Goal: Task Accomplishment & Management: Complete application form

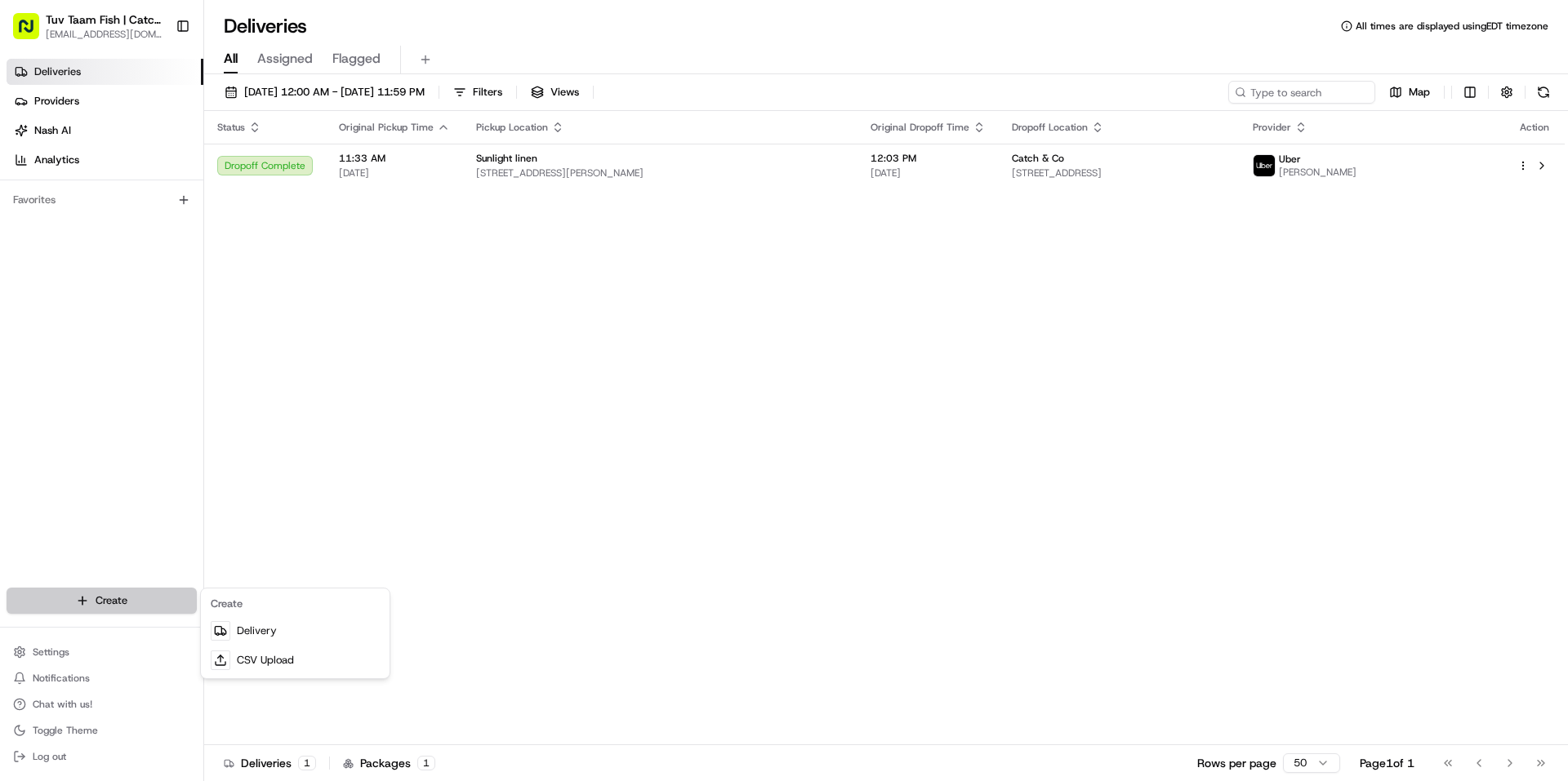
click at [101, 593] on html "Tuv Taam Fish | Catch & Co. [EMAIL_ADDRESS][DOMAIN_NAME] Toggle Sidebar Deliver…" at bounding box center [784, 390] width 1568 height 781
click at [264, 629] on link "Delivery" at bounding box center [295, 631] width 182 height 30
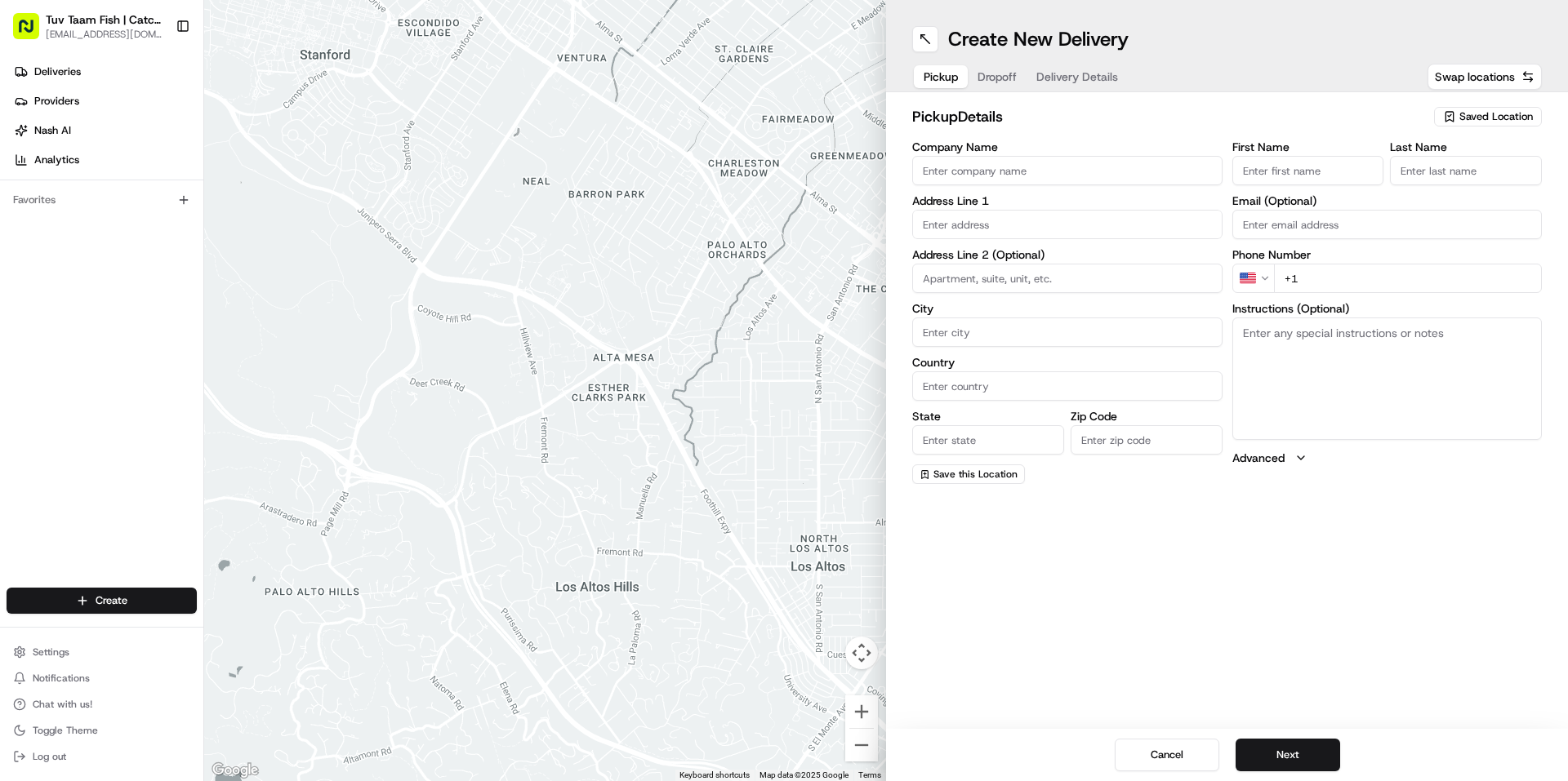
click at [1461, 119] on span "Saved Location" at bounding box center [1496, 116] width 73 height 15
click at [1438, 164] on input "text" at bounding box center [1460, 148] width 195 height 32
click at [1431, 175] on span "Catch & Co" at bounding box center [1460, 178] width 201 height 15
type input "Catch & Co"
type input "[STREET_ADDRESS]"
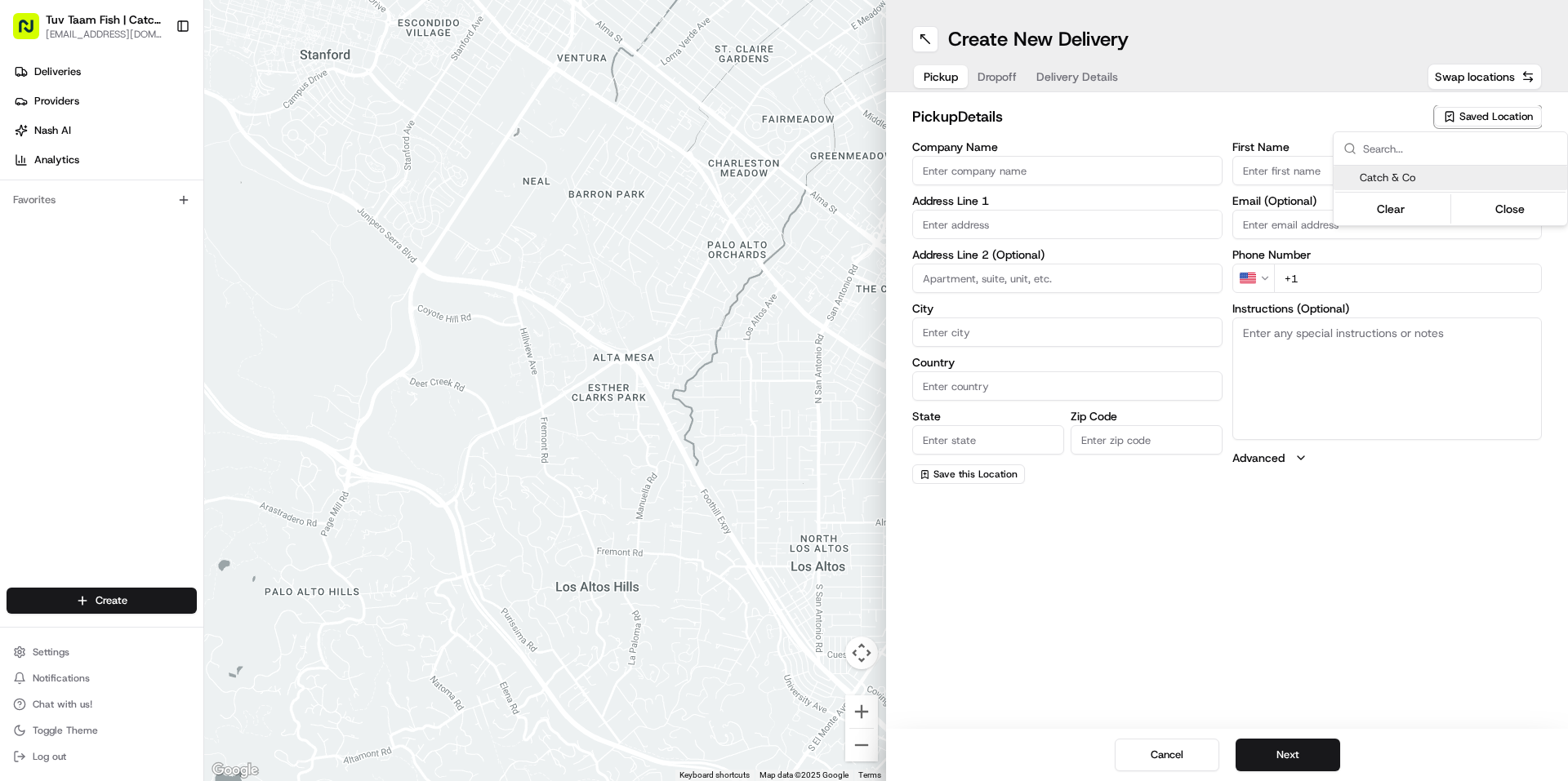
type input "[GEOGRAPHIC_DATA]"
type input "US"
type input "NY"
type input "11219"
type input "[PERSON_NAME]"
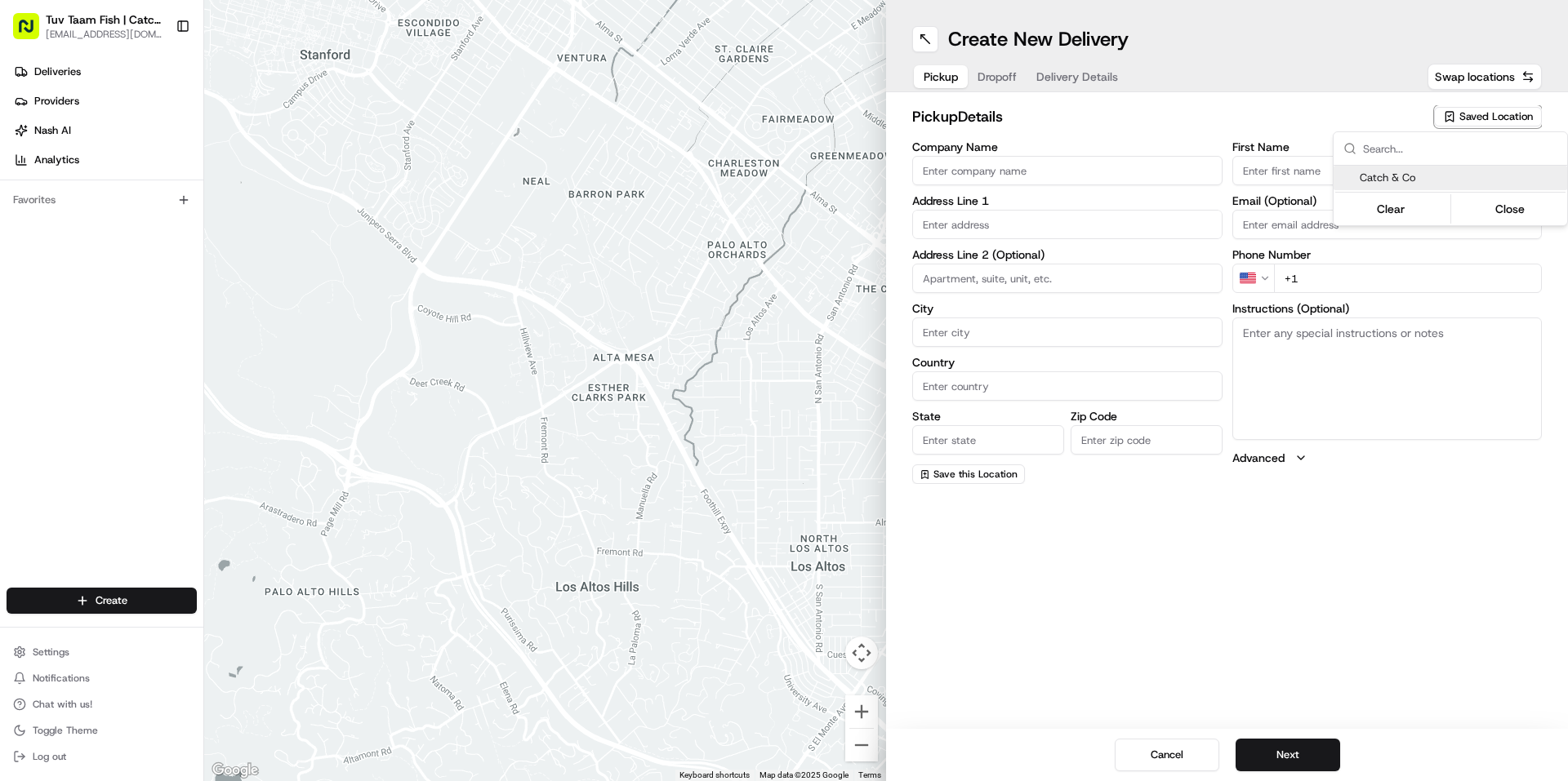
type input "[PERSON_NAME]"
type input "[EMAIL_ADDRESS][DOMAIN_NAME]"
type input "[PHONE_NUMBER]"
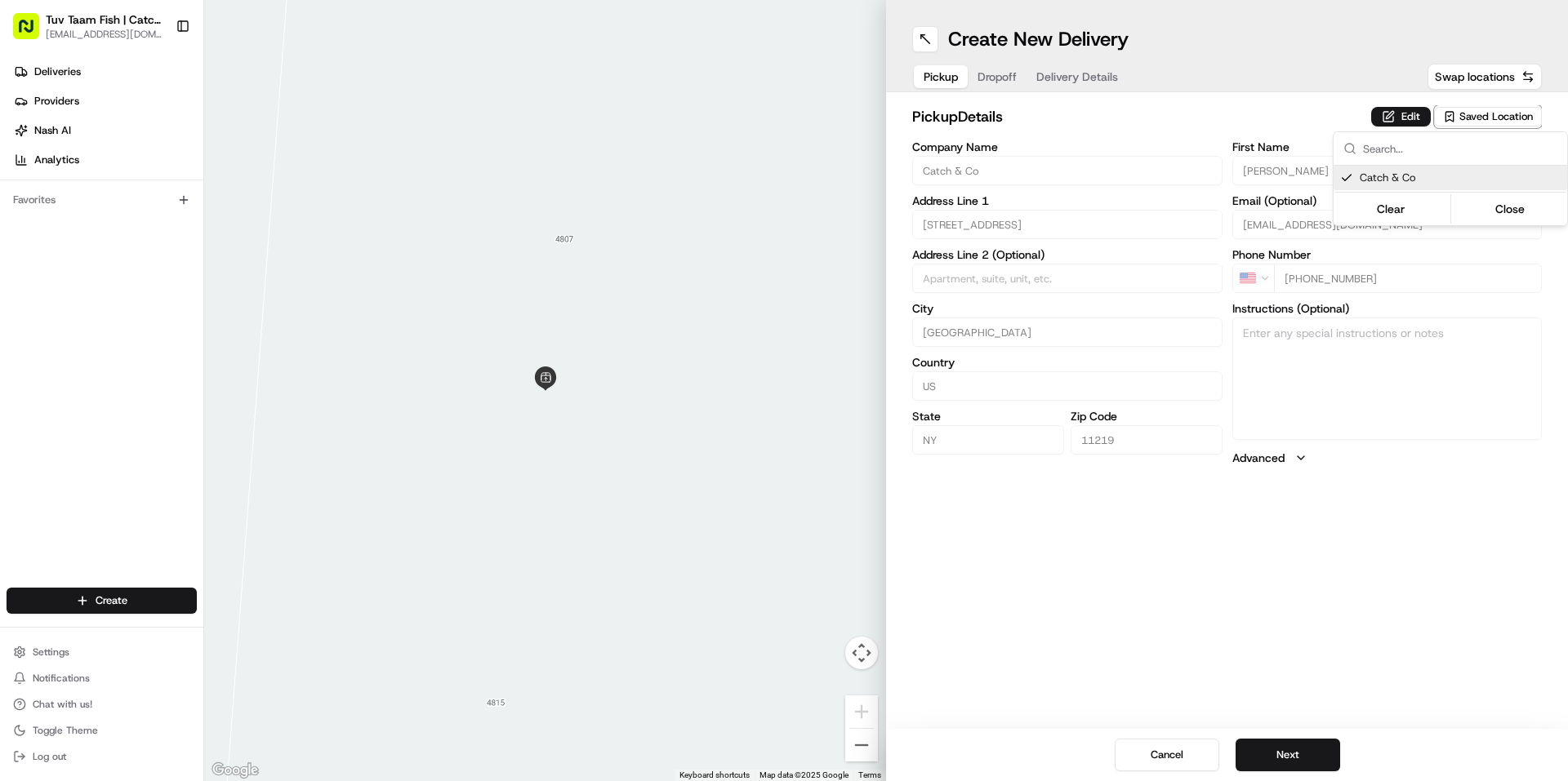
click at [1352, 525] on html "Tuv Taam Fish | Catch & Co. [EMAIL_ADDRESS][DOMAIN_NAME] Toggle Sidebar Deliver…" at bounding box center [784, 390] width 1568 height 781
click at [1293, 750] on button "Next" at bounding box center [1288, 755] width 105 height 32
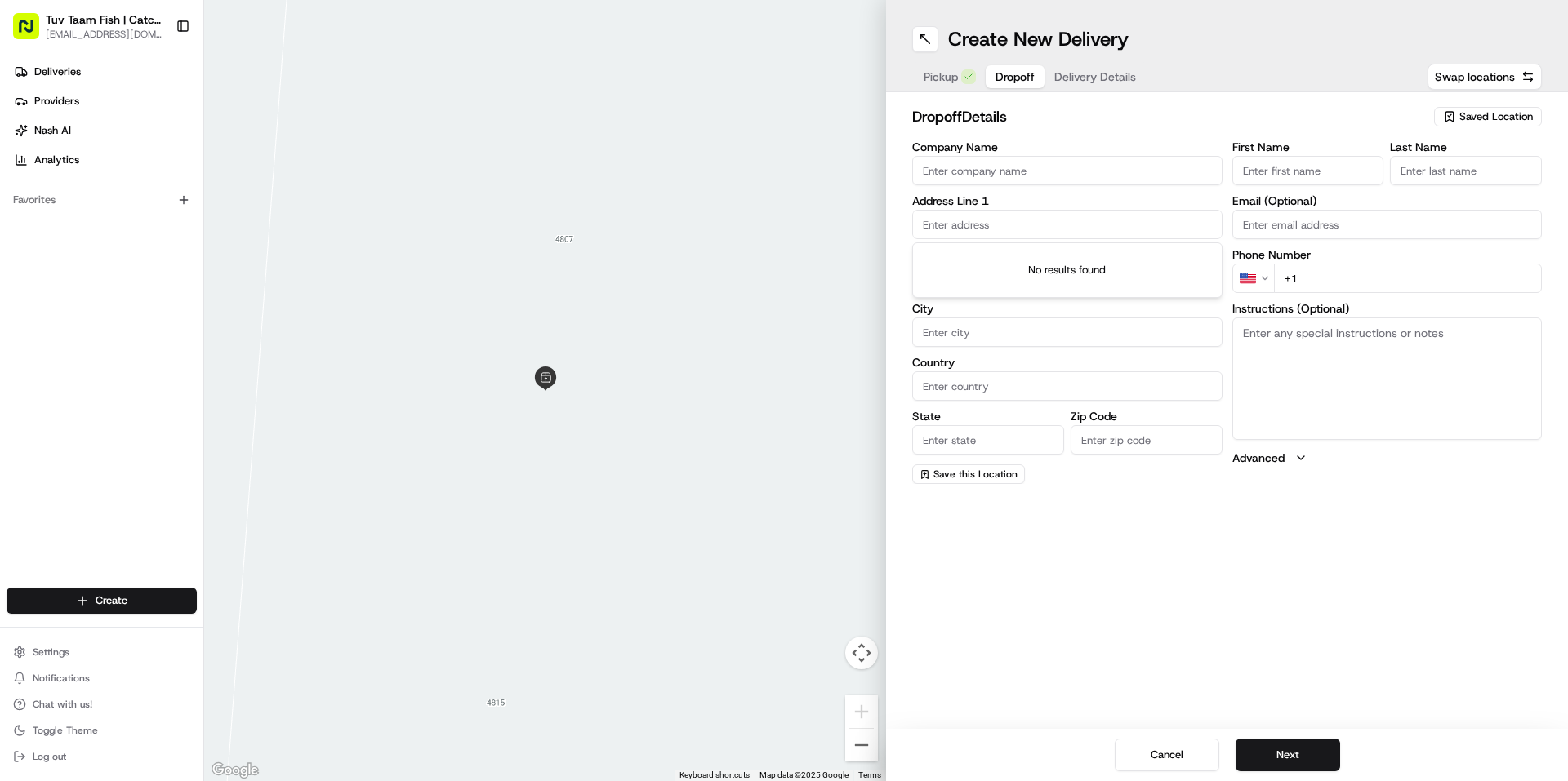
click at [991, 227] on input "text" at bounding box center [1067, 224] width 311 height 30
paste input "189 [PERSON_NAME]"
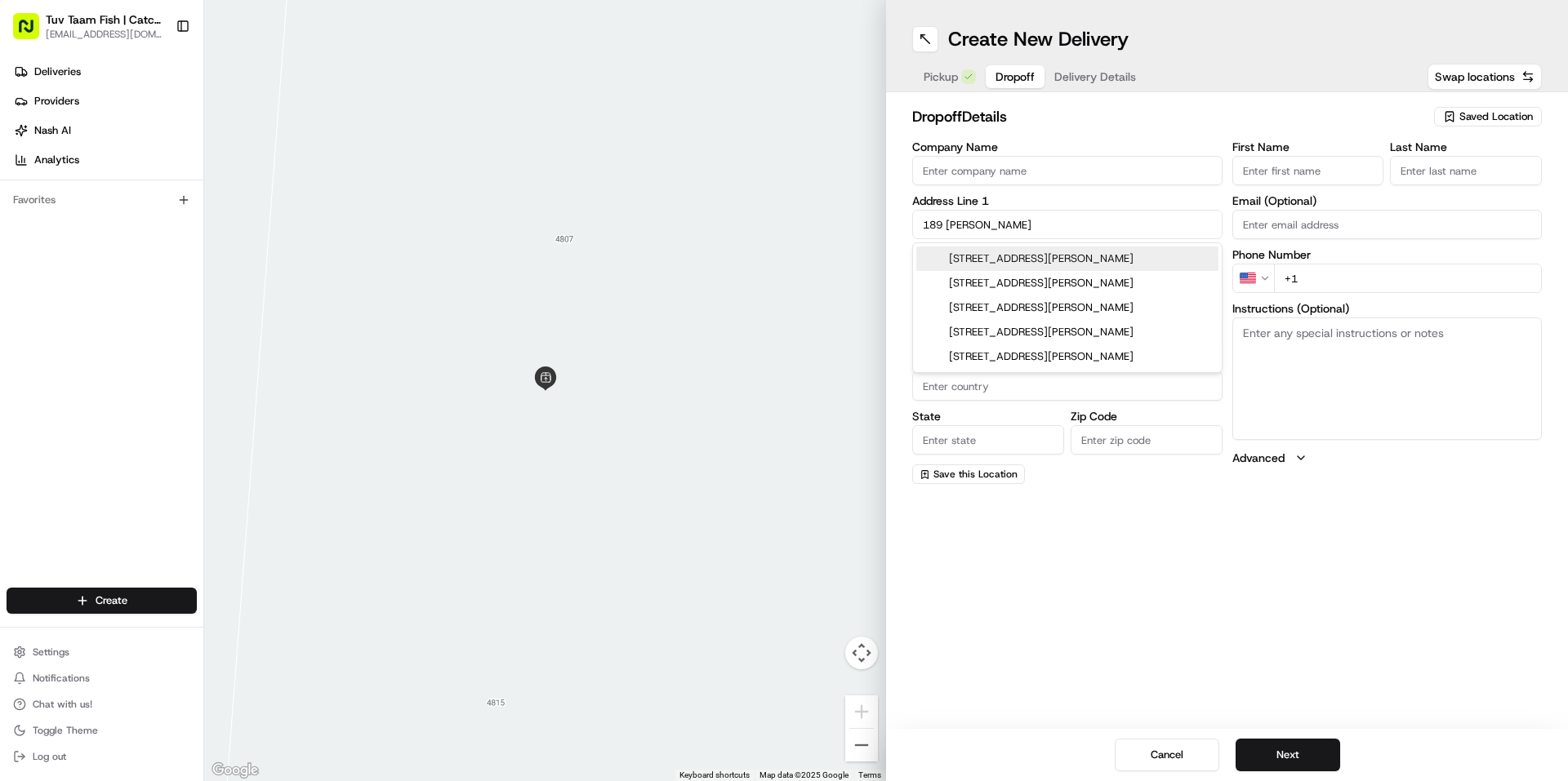
click at [1022, 259] on div "[STREET_ADDRESS][PERSON_NAME]" at bounding box center [1067, 259] width 302 height 24
type input "[STREET_ADDRESS][PERSON_NAME]"
type input "[GEOGRAPHIC_DATA]"
type input "NY"
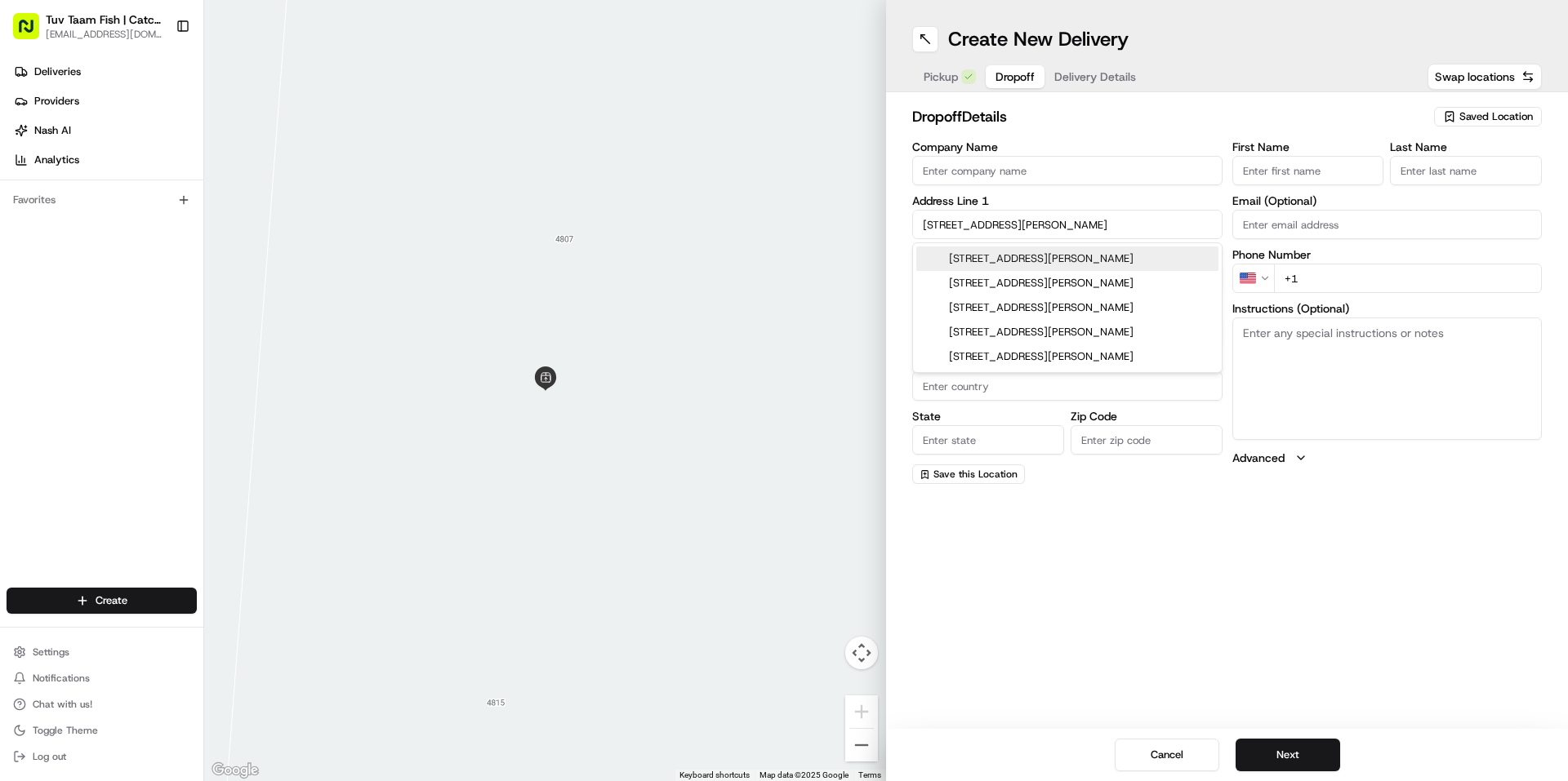
type input "11211"
type input "[STREET_ADDRESS][PERSON_NAME]"
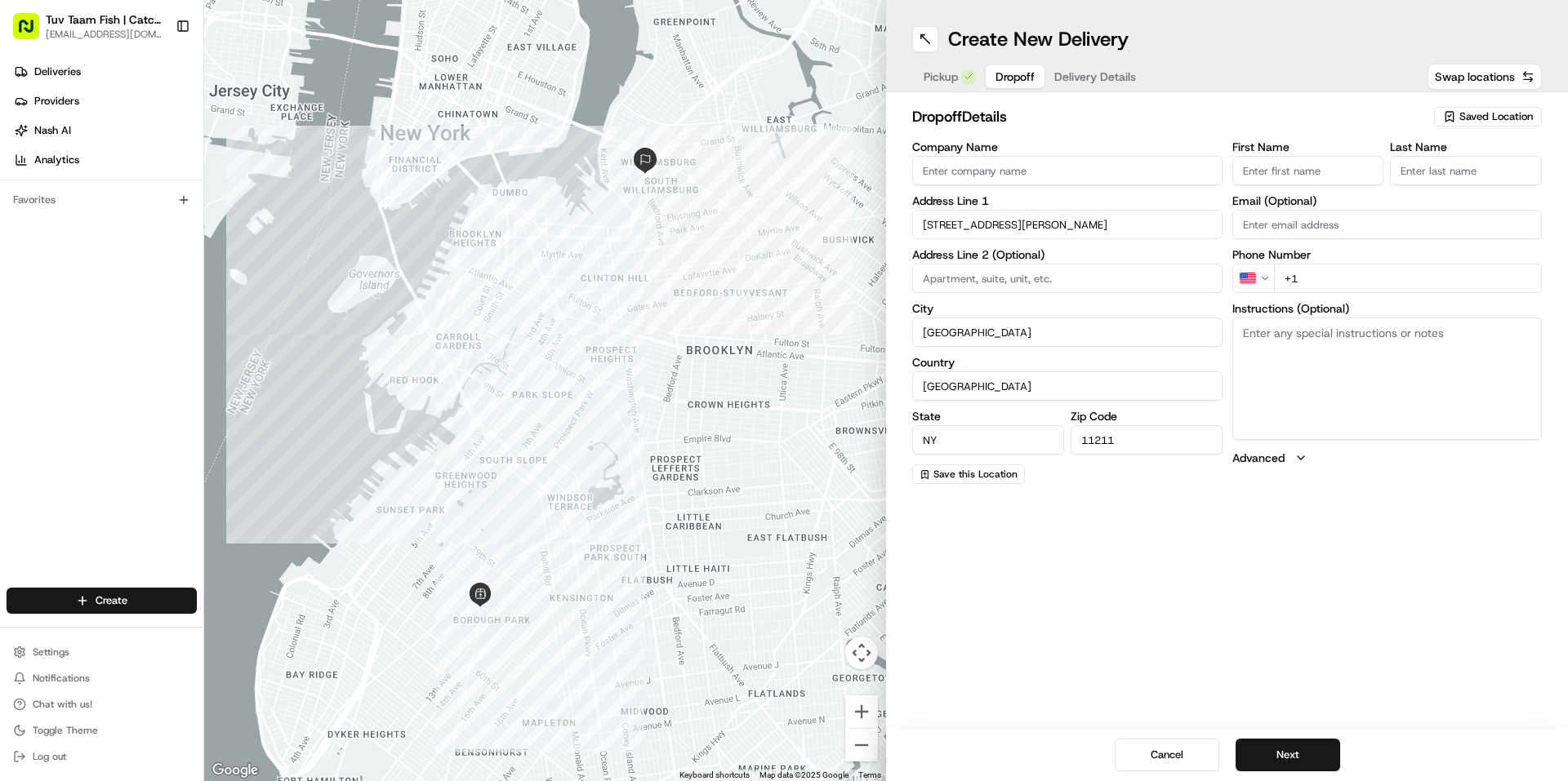
click at [1086, 164] on input "Company Name" at bounding box center [1067, 171] width 311 height 30
paste input "[PERSON_NAME]"
type input "[PERSON_NAME]"
click at [1347, 259] on label "Phone Number" at bounding box center [1387, 254] width 311 height 11
click at [1347, 279] on input "+1" at bounding box center [1408, 278] width 269 height 30
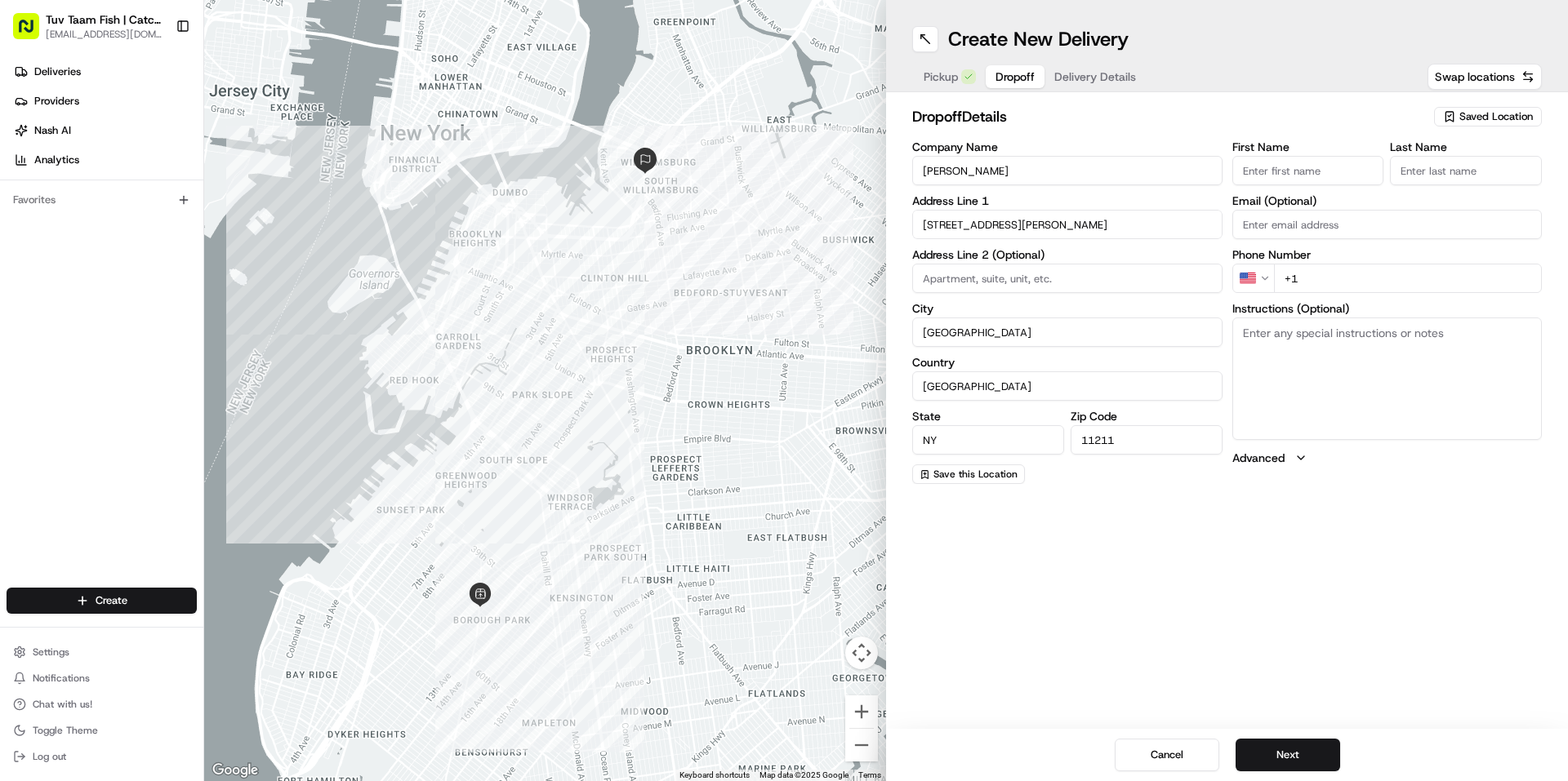
paste input "[PHONE_NUMBER]"
type input "[PHONE_NUMBER]"
click at [1072, 287] on input at bounding box center [1067, 278] width 311 height 30
paste input "APT 6D"
type input "APT 6D"
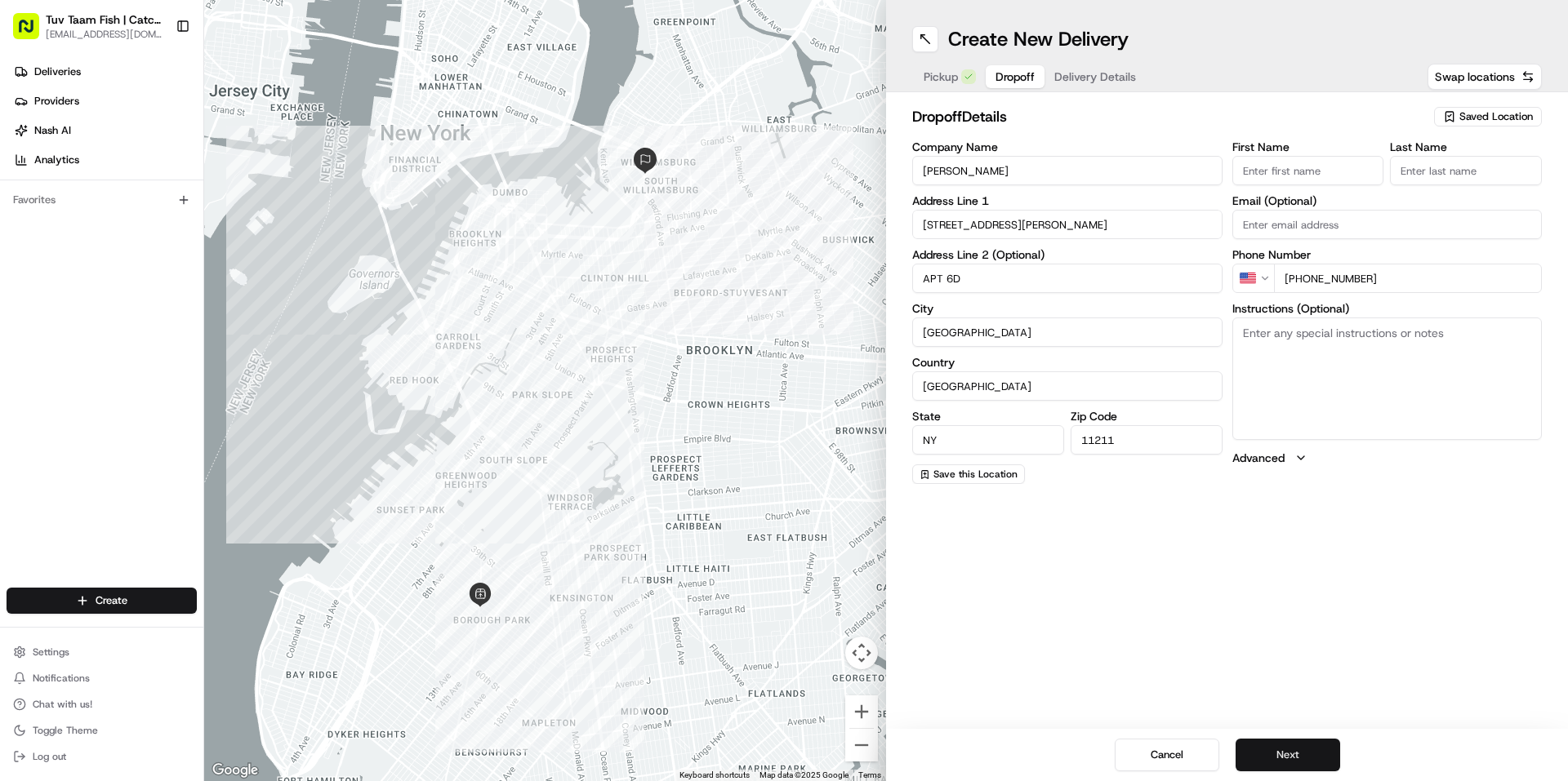
click at [1309, 752] on button "Next" at bounding box center [1288, 755] width 105 height 32
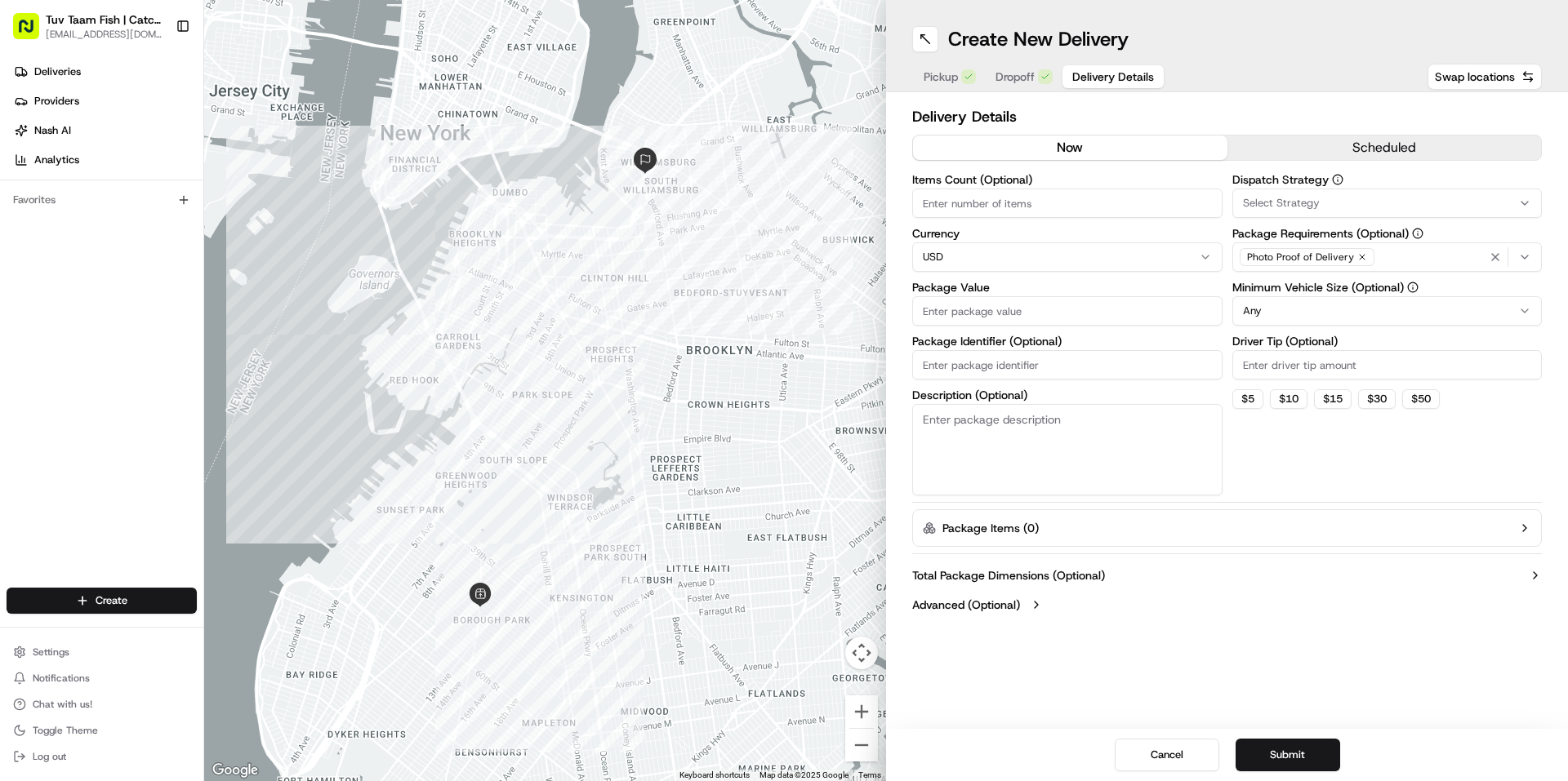
click at [1070, 305] on input "Package Value" at bounding box center [1067, 312] width 311 height 30
type input "15"
click at [1313, 766] on button "Submit" at bounding box center [1288, 755] width 105 height 32
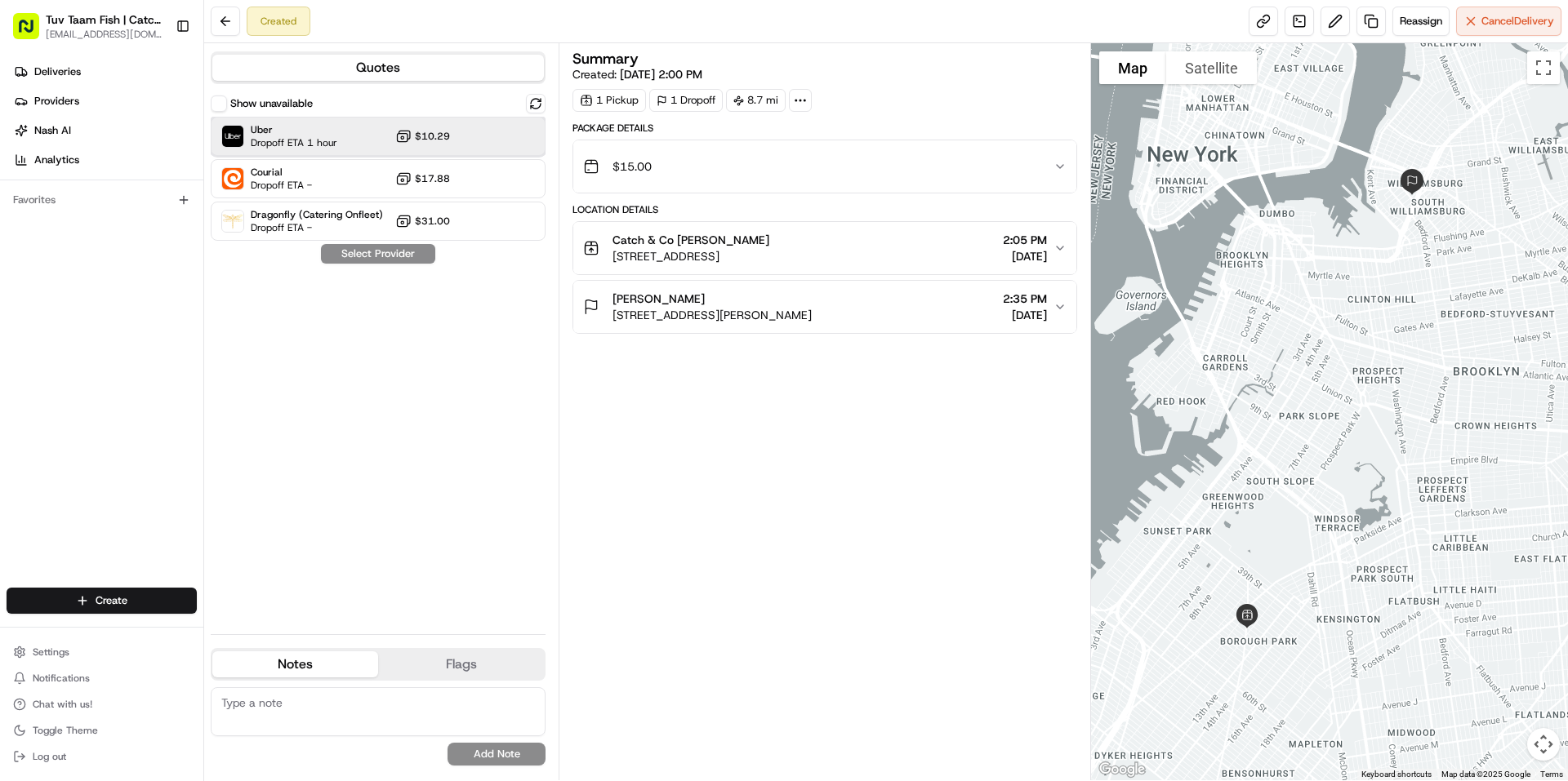
click at [382, 147] on div "Uber Dropoff ETA 1 hour $10.29" at bounding box center [378, 136] width 335 height 39
click at [388, 250] on button "Assign Provider" at bounding box center [378, 254] width 116 height 19
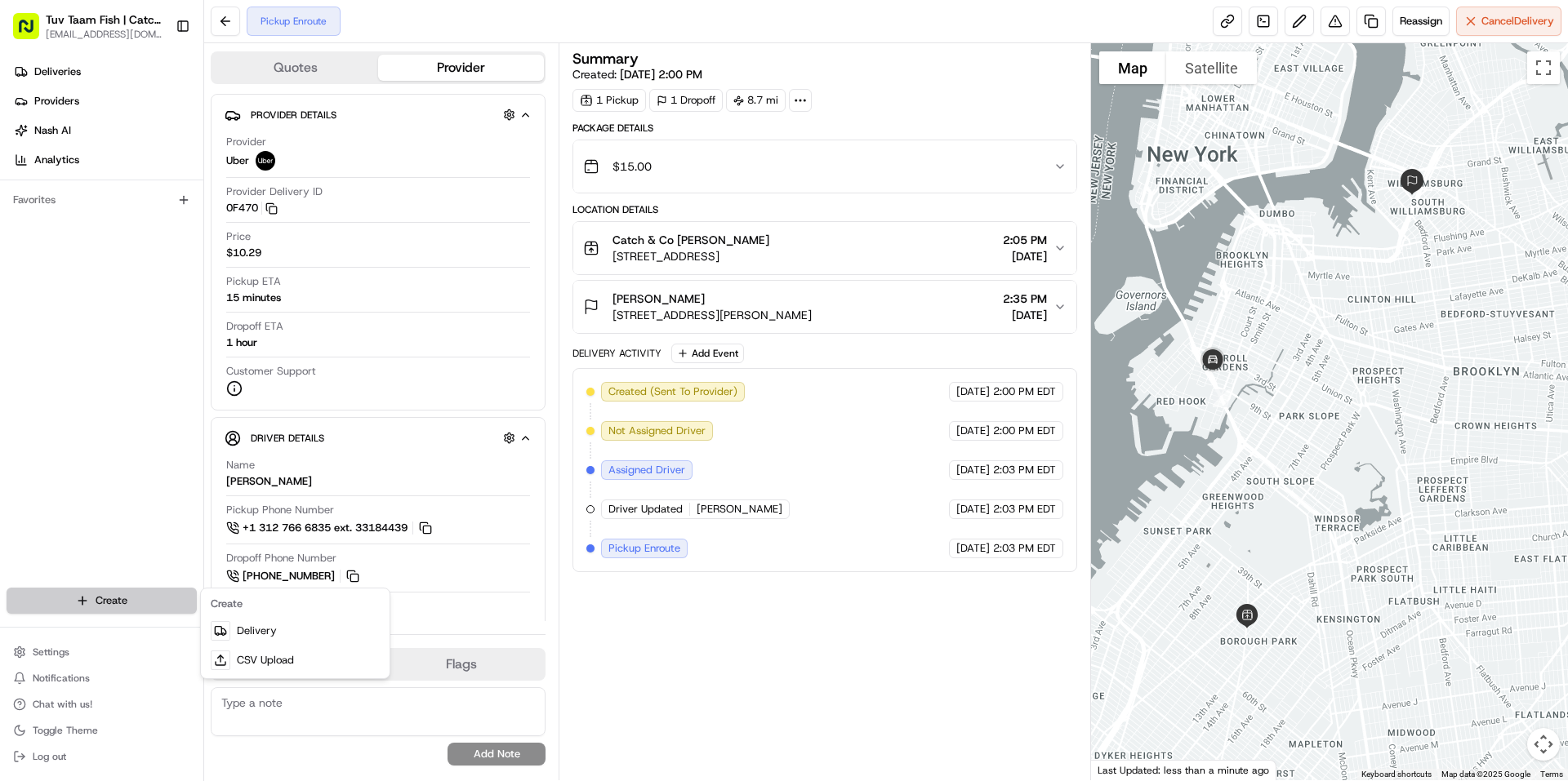
click at [142, 596] on html "Tuv Taam Fish | Catch & Co. [EMAIL_ADDRESS][DOMAIN_NAME] Toggle Sidebar Deliver…" at bounding box center [784, 390] width 1568 height 781
